Goal: Task Accomplishment & Management: Manage account settings

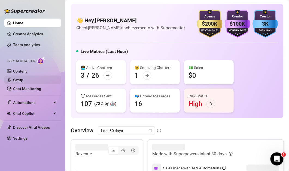
click at [23, 80] on link "Setup" at bounding box center [18, 80] width 10 height 4
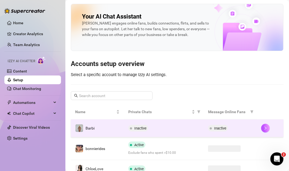
click at [136, 126] on span "Inactive" at bounding box center [140, 128] width 12 height 4
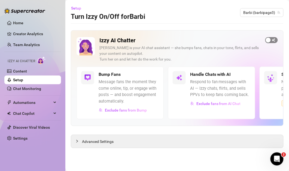
click at [273, 39] on span "button" at bounding box center [271, 40] width 13 height 6
click at [257, 12] on span "Barbi (barbipage3)" at bounding box center [261, 12] width 37 height 8
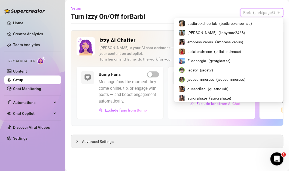
scroll to position [112, 0]
click at [239, 32] on span "( libbymae2468 )" at bounding box center [231, 33] width 27 height 6
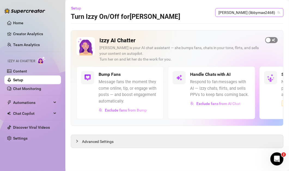
click at [268, 39] on div "button" at bounding box center [268, 40] width 5 height 5
click at [252, 12] on span "[PERSON_NAME] (libbymae2468)" at bounding box center [248, 12] width 61 height 8
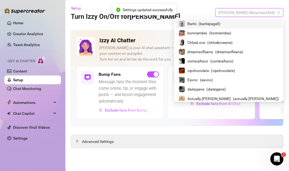
click at [220, 25] on span "( barbipage3 )" at bounding box center [209, 24] width 22 height 6
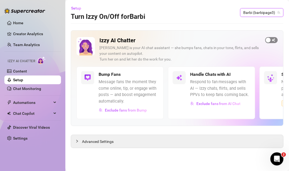
click at [271, 41] on button "button" at bounding box center [271, 40] width 13 height 6
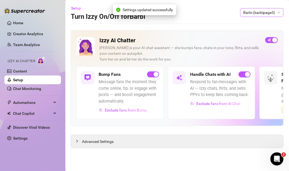
click at [263, 14] on span "Barbi (barbipage3)" at bounding box center [261, 12] width 37 height 8
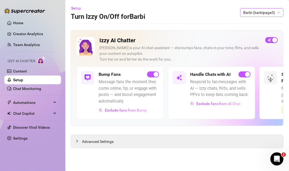
click at [258, 13] on span "Barbi (barbipage3)" at bounding box center [261, 12] width 37 height 8
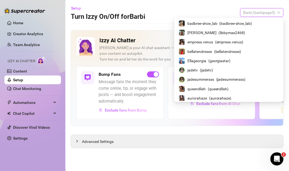
scroll to position [112, 0]
click at [239, 31] on span "( libbymae2468 )" at bounding box center [231, 33] width 27 height 6
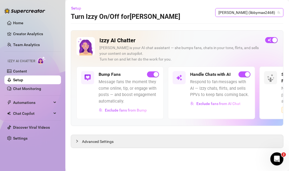
click at [258, 10] on span "[PERSON_NAME] (libbymae2468)" at bounding box center [248, 12] width 61 height 8
click at [254, 10] on span "[PERSON_NAME] (libbymae2468)" at bounding box center [248, 12] width 61 height 8
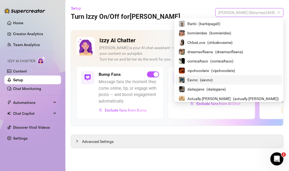
click at [212, 81] on span "( eavnc )" at bounding box center [206, 80] width 13 height 6
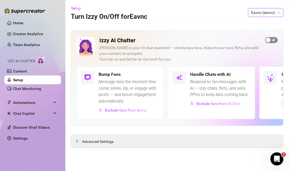
click at [272, 38] on span "button" at bounding box center [271, 40] width 13 height 6
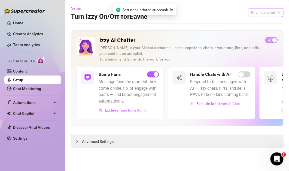
click at [263, 14] on span "Eavnc (eavnc)" at bounding box center [265, 12] width 29 height 8
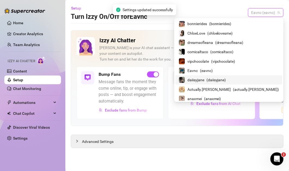
scroll to position [13, 0]
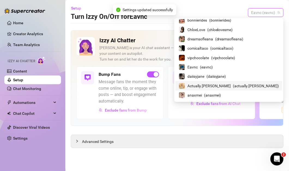
click at [240, 87] on span "( actually.[PERSON_NAME] )" at bounding box center [256, 86] width 46 height 6
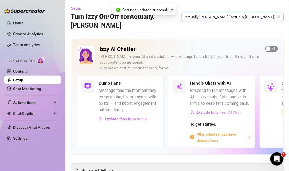
click at [267, 46] on span "button" at bounding box center [271, 49] width 13 height 6
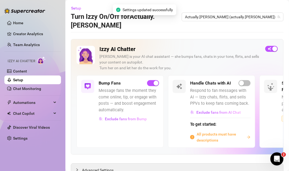
click at [242, 75] on div "Handle Chats with AI Respond to fan messages with AI — Izzy chats, flirts, and …" at bounding box center [211, 111] width 87 height 72
click at [242, 80] on div "Handle Chats with AI Respond to fan messages with AI — Izzy chats, flirts, and …" at bounding box center [220, 111] width 60 height 63
click at [242, 81] on div "button" at bounding box center [241, 83] width 5 height 5
click at [244, 80] on span "button" at bounding box center [244, 83] width 12 height 6
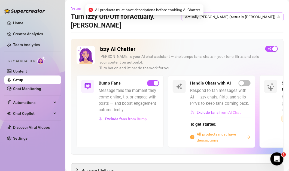
click at [251, 14] on span "Actually.[PERSON_NAME] (actually.[PERSON_NAME])" at bounding box center [232, 17] width 95 height 8
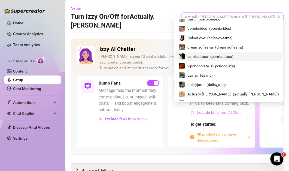
scroll to position [3, 0]
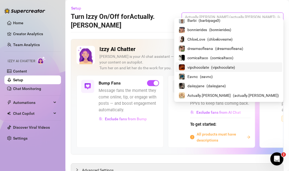
click at [209, 69] on span "vipchocolate" at bounding box center [197, 67] width 21 height 6
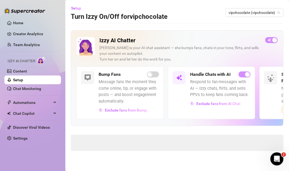
click at [235, 77] on div "Handle Chats with AI" at bounding box center [220, 74] width 60 height 7
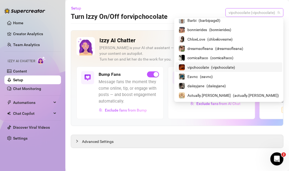
click at [253, 14] on span "vipchocolate (vipchocolate)" at bounding box center [254, 12] width 51 height 8
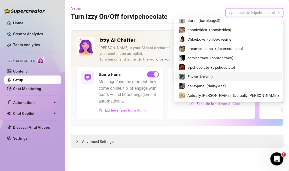
click at [237, 79] on div "Eavnc ( eavnc )" at bounding box center [228, 76] width 100 height 7
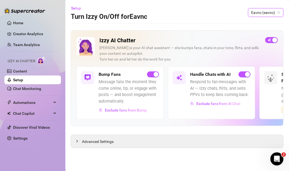
click at [261, 11] on span "Eavnc (eavnc)" at bounding box center [265, 12] width 29 height 8
click at [271, 11] on span "Eavnc (eavnc)" at bounding box center [265, 12] width 29 height 8
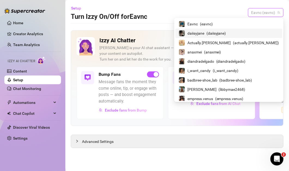
scroll to position [62, 0]
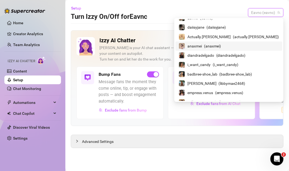
click at [221, 46] on span "( anaxmei )" at bounding box center [212, 46] width 17 height 6
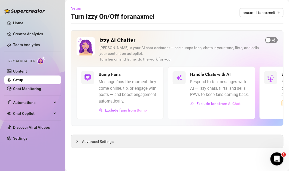
click at [267, 40] on div "button" at bounding box center [268, 40] width 5 height 5
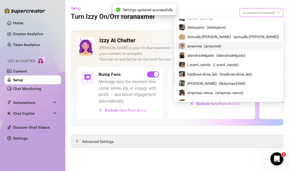
click at [262, 14] on span "anaxmei (anaxmei)" at bounding box center [261, 12] width 37 height 8
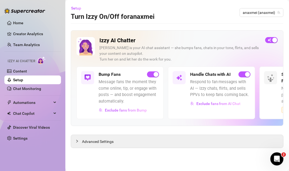
click at [257, 7] on div "Setup Turn Izzy On/Off for anaxmei anaxmei (anaxmei)" at bounding box center [177, 12] width 212 height 17
click at [257, 10] on span "anaxmei (anaxmei)" at bounding box center [261, 12] width 37 height 8
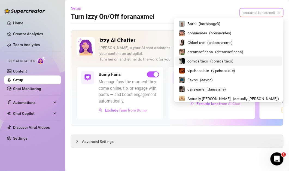
click at [236, 58] on div "comicaltaco ( comicaltaco )" at bounding box center [228, 61] width 100 height 7
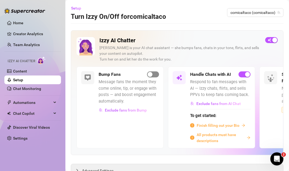
click at [152, 73] on div "button" at bounding box center [149, 74] width 5 height 5
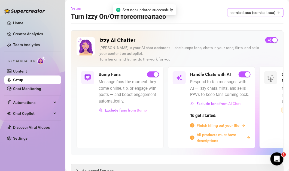
click at [248, 14] on span "comicaltaco (comicaltaco)" at bounding box center [255, 12] width 50 height 8
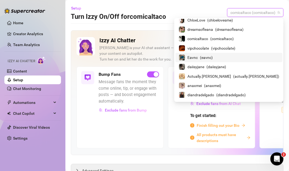
scroll to position [26, 0]
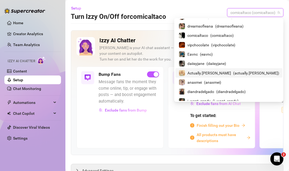
click at [231, 74] on span "Actually.[PERSON_NAME]" at bounding box center [209, 73] width 44 height 6
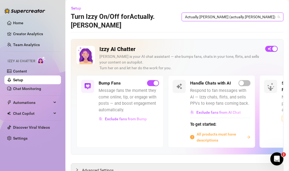
click at [211, 131] on span "All products must have descriptions" at bounding box center [220, 137] width 48 height 12
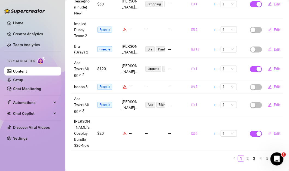
scroll to position [169, 0]
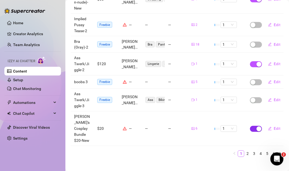
click at [255, 126] on span "button" at bounding box center [256, 129] width 12 height 6
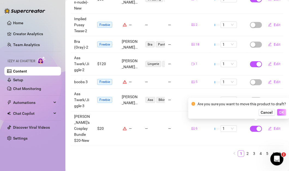
click at [279, 114] on span "OK" at bounding box center [281, 112] width 5 height 4
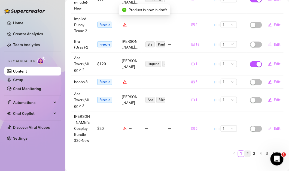
click at [248, 150] on link "2" at bounding box center [247, 153] width 6 height 6
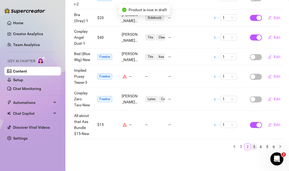
scroll to position [166, 0]
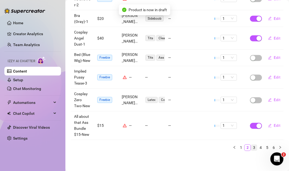
click at [254, 146] on link "3" at bounding box center [254, 147] width 6 height 6
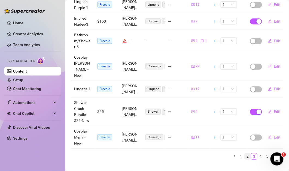
click at [245, 153] on link "2" at bounding box center [247, 156] width 6 height 6
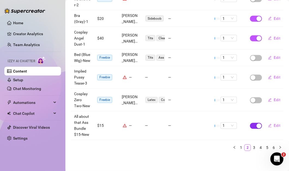
click at [256, 127] on span "button" at bounding box center [256, 126] width 12 height 6
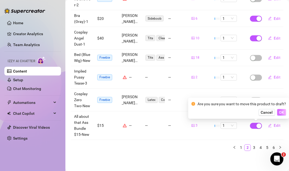
click at [281, 112] on span "OK" at bounding box center [281, 112] width 5 height 4
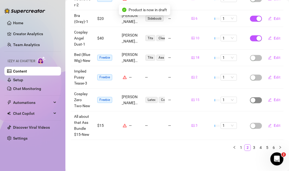
click at [258, 99] on span "button" at bounding box center [256, 100] width 12 height 6
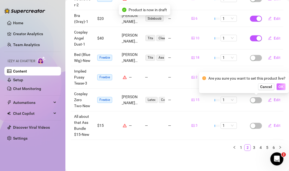
click at [279, 88] on span "OK" at bounding box center [280, 86] width 5 height 4
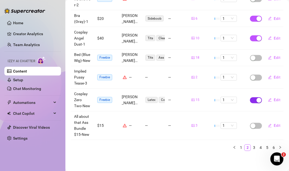
click at [258, 101] on div "button" at bounding box center [258, 100] width 5 height 5
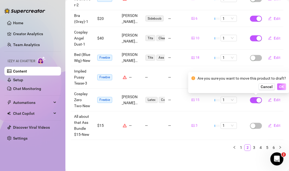
click at [281, 86] on span "OK" at bounding box center [281, 86] width 5 height 4
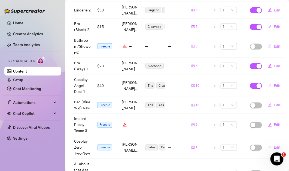
scroll to position [147, 0]
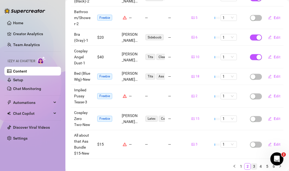
click at [253, 164] on link "3" at bounding box center [254, 166] width 6 height 6
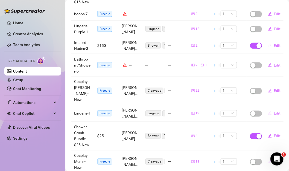
scroll to position [175, 0]
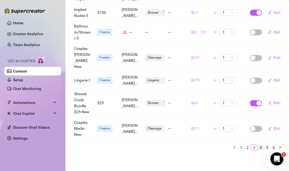
click at [261, 148] on link "4" at bounding box center [260, 147] width 6 height 6
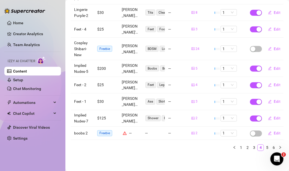
scroll to position [0, 0]
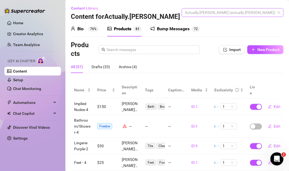
click at [250, 12] on span "Actually.[PERSON_NAME] (actually.[PERSON_NAME])" at bounding box center [232, 12] width 95 height 8
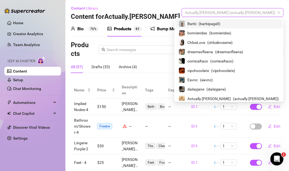
click at [97, 38] on div "Bio 76% Products 6 1 Bump Messages 7 2 Bio Import Bio from other creator Person…" at bounding box center [177, 154] width 212 height 267
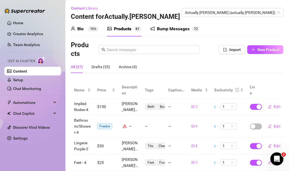
click at [27, 69] on link "Content" at bounding box center [20, 71] width 14 height 4
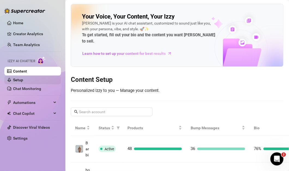
click at [23, 79] on link "Setup" at bounding box center [18, 80] width 10 height 4
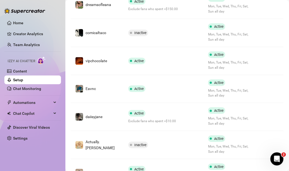
scroll to position [259, 0]
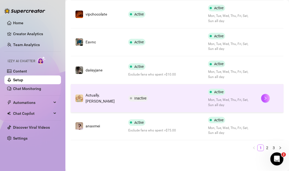
click at [159, 100] on div "Inactive" at bounding box center [163, 98] width 71 height 7
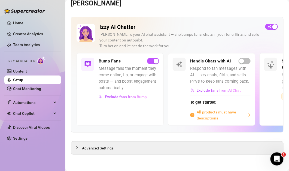
scroll to position [13, 0]
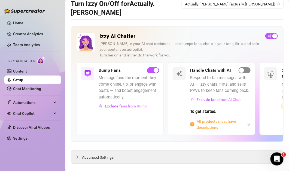
click at [246, 67] on span "button" at bounding box center [244, 70] width 12 height 6
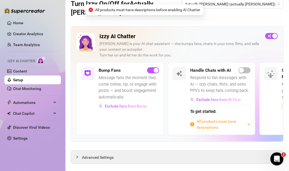
click at [215, 118] on span "All products must have descriptions" at bounding box center [220, 124] width 48 height 12
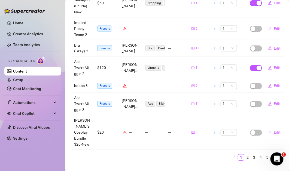
scroll to position [169, 0]
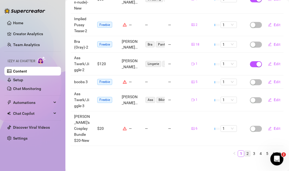
click at [250, 150] on link "2" at bounding box center [247, 153] width 6 height 6
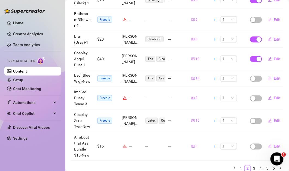
scroll to position [166, 0]
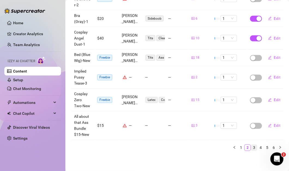
click at [252, 148] on link "3" at bounding box center [254, 147] width 6 height 6
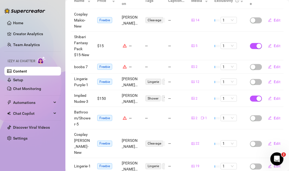
scroll to position [85, 0]
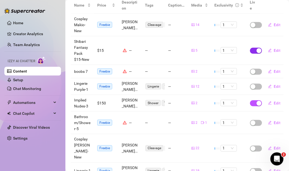
click at [257, 52] on div "button" at bounding box center [258, 50] width 5 height 5
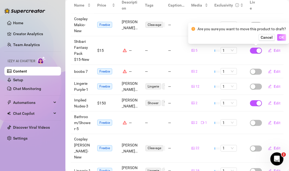
click at [279, 39] on span "OK" at bounding box center [281, 37] width 5 height 4
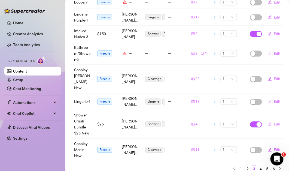
scroll to position [175, 0]
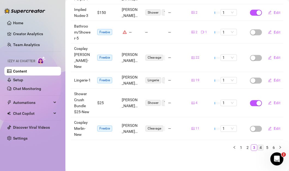
click at [261, 148] on link "4" at bounding box center [260, 147] width 6 height 6
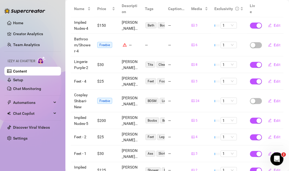
scroll to position [133, 0]
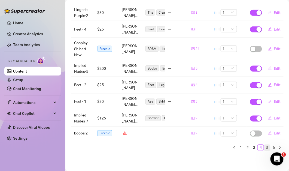
click at [267, 147] on link "5" at bounding box center [267, 147] width 6 height 6
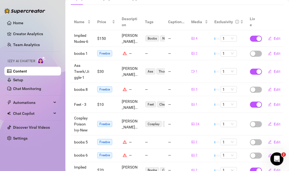
scroll to position [123, 0]
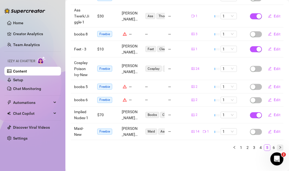
click at [277, 146] on button "button" at bounding box center [280, 147] width 7 height 7
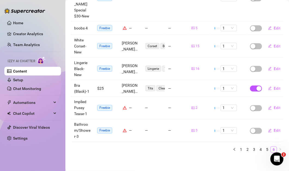
click at [273, 148] on link "6" at bounding box center [273, 149] width 6 height 6
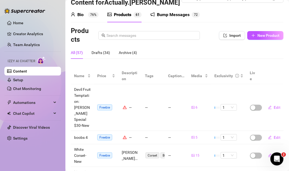
scroll to position [0, 0]
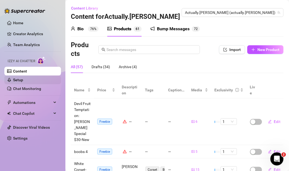
click at [23, 78] on link "Setup" at bounding box center [18, 80] width 10 height 4
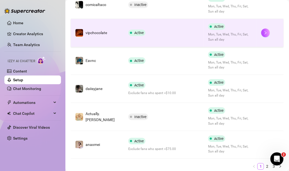
scroll to position [259, 0]
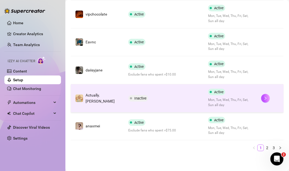
click at [155, 105] on td "Inactive" at bounding box center [164, 98] width 80 height 28
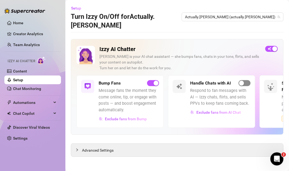
click at [243, 81] on div "button" at bounding box center [241, 83] width 5 height 5
